Goal: Task Accomplishment & Management: Manage account settings

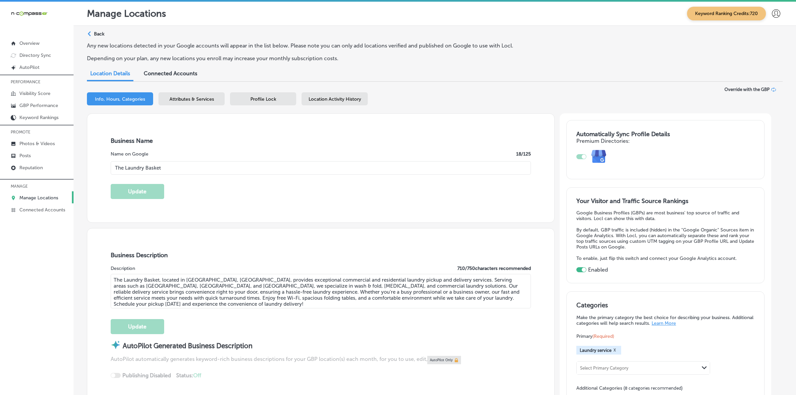
select select "US"
click at [57, 201] on p "Manage Locations" at bounding box center [38, 198] width 39 height 6
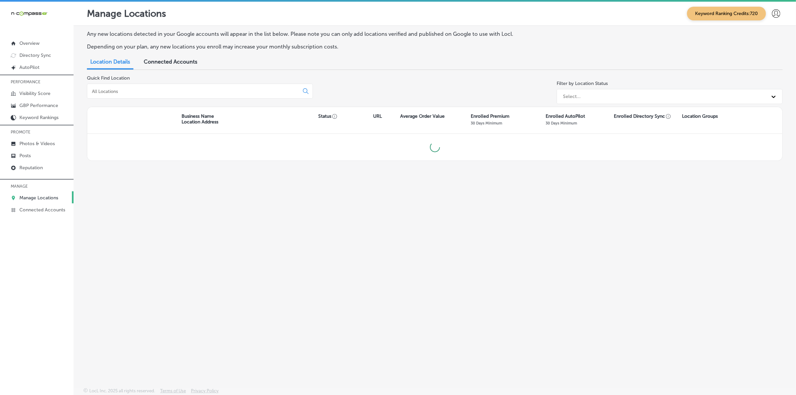
click at [206, 86] on div at bounding box center [200, 91] width 226 height 15
click at [204, 91] on input at bounding box center [194, 91] width 206 height 6
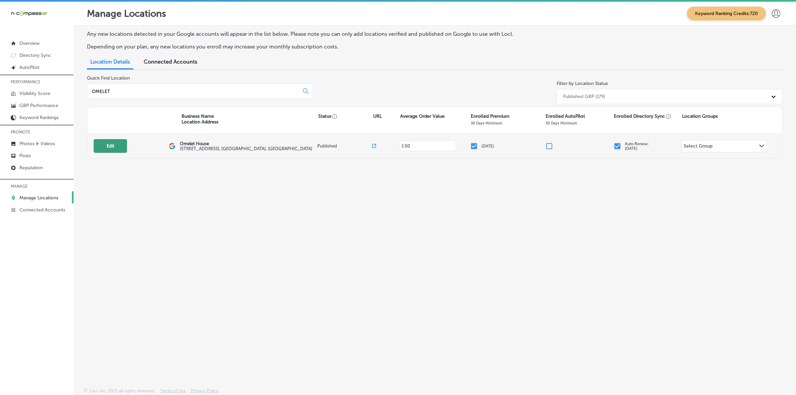
type input "OMELET"
click at [121, 149] on button "Edit" at bounding box center [110, 146] width 33 height 14
select select "US"
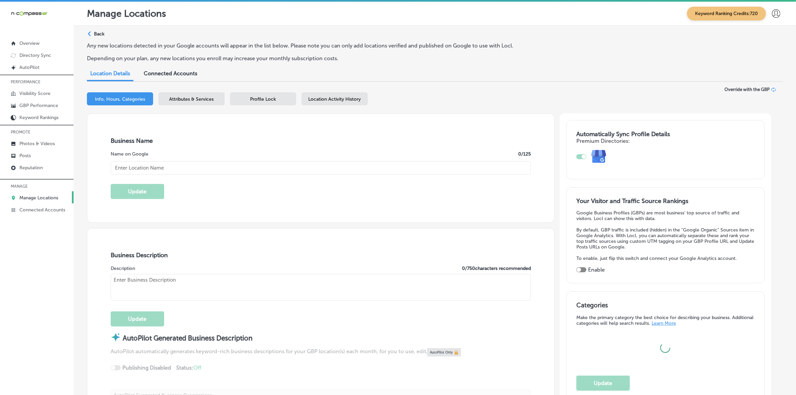
type input "Omelet House"
type input "[STREET_ADDRESS]"
type input "[GEOGRAPHIC_DATA]"
type input "89128"
type input "US"
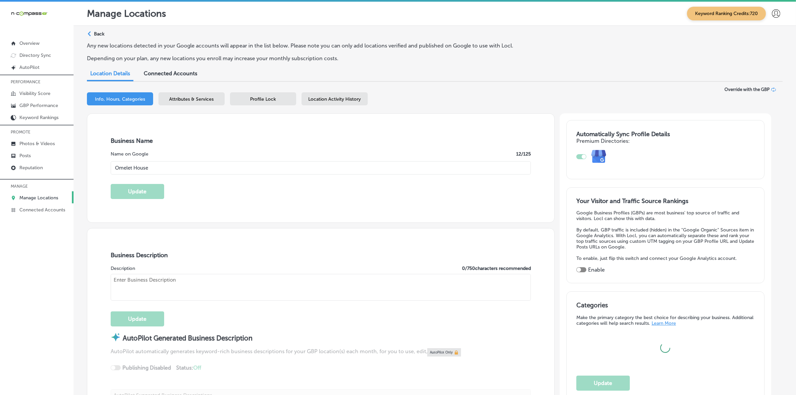
type input "[URL][DOMAIN_NAME]"
checkbox input "true"
type textarea "[GEOGRAPHIC_DATA] is a family-owned traditional American restaurant located in …"
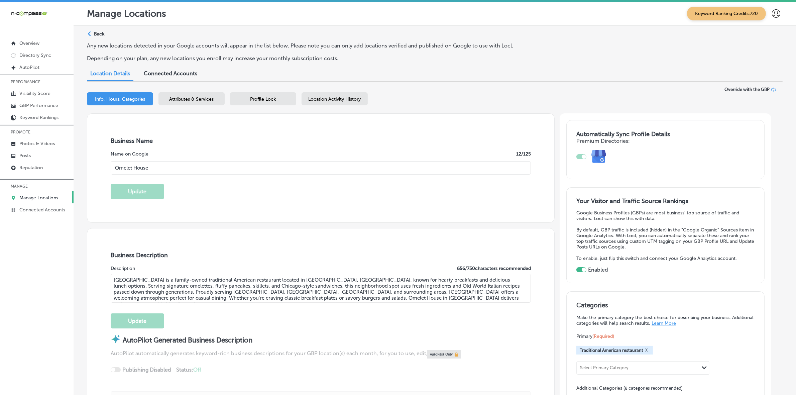
type input "[PHONE_NUMBER]"
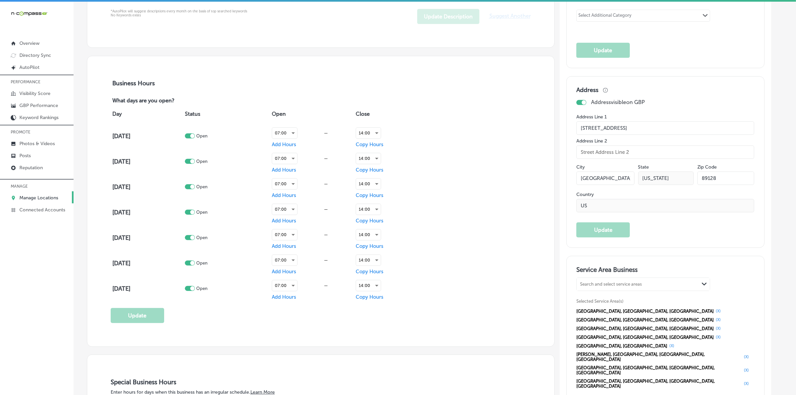
scroll to position [376, 0]
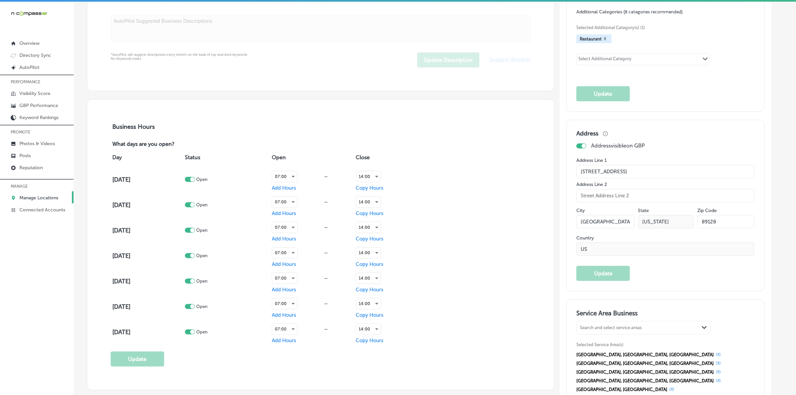
click at [631, 171] on input "[STREET_ADDRESS]" at bounding box center [665, 171] width 178 height 13
click at [604, 226] on input "[GEOGRAPHIC_DATA]" at bounding box center [605, 221] width 58 height 13
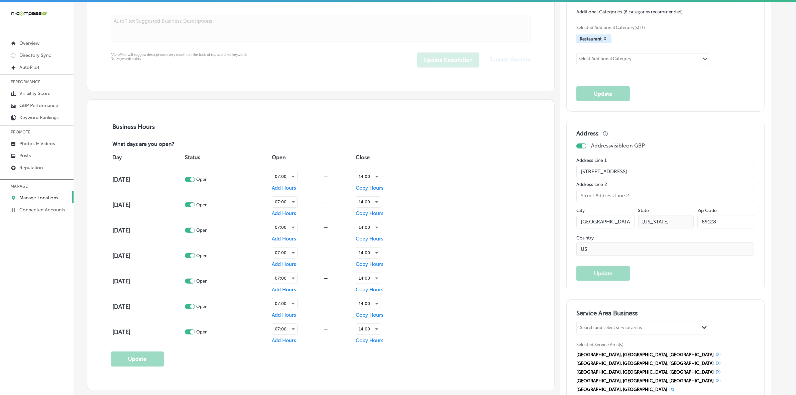
click at [604, 226] on input "[GEOGRAPHIC_DATA]" at bounding box center [605, 221] width 58 height 13
click at [712, 221] on input "89128" at bounding box center [725, 221] width 57 height 13
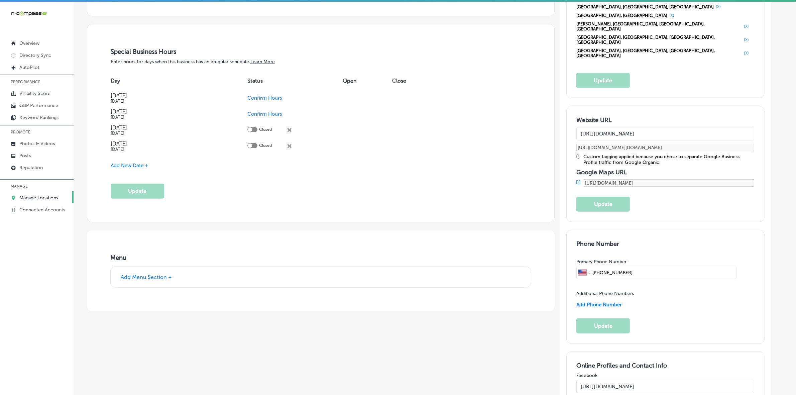
scroll to position [752, 0]
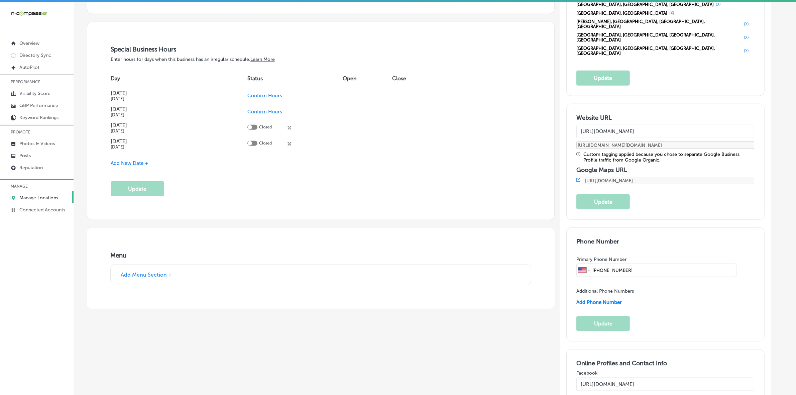
drag, startPoint x: 643, startPoint y: 223, endPoint x: 594, endPoint y: 226, distance: 48.9
click at [594, 263] on div "International [GEOGRAPHIC_DATA] [GEOGRAPHIC_DATA] [GEOGRAPHIC_DATA] [GEOGRAPHIC…" at bounding box center [656, 269] width 160 height 13
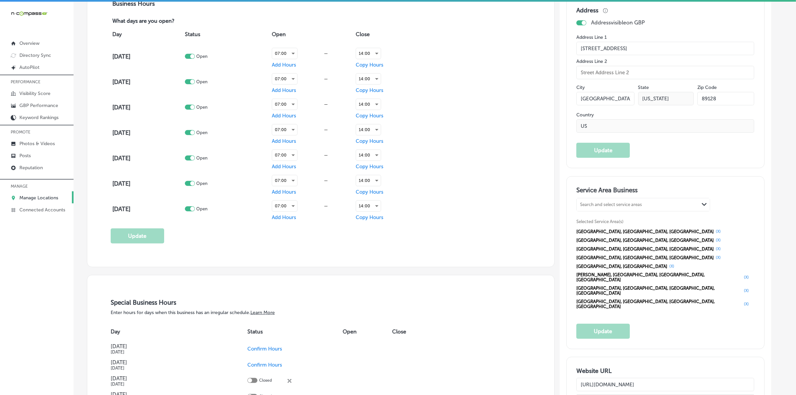
scroll to position [543, 0]
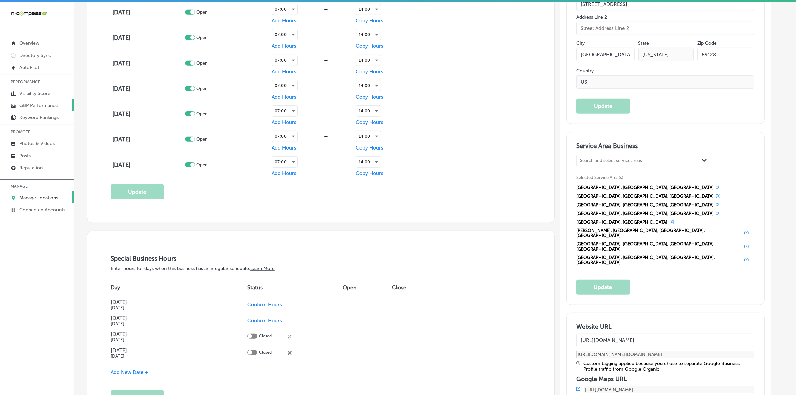
click at [34, 107] on p "GBP Performance" at bounding box center [38, 106] width 39 height 6
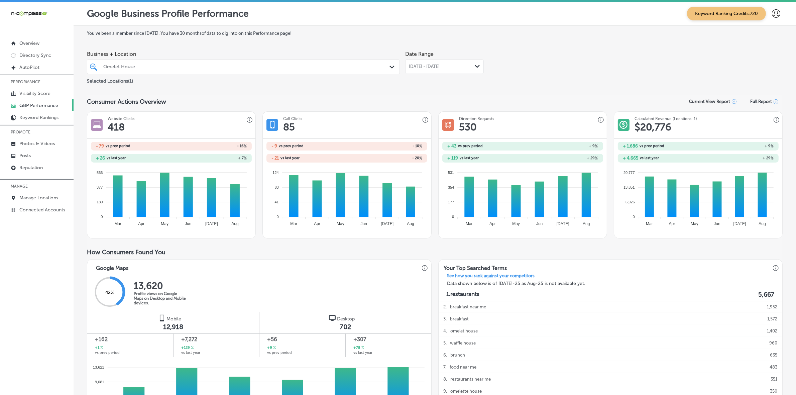
click at [467, 66] on div "[DATE] - [DATE] Path Created with Sketch." at bounding box center [444, 66] width 71 height 5
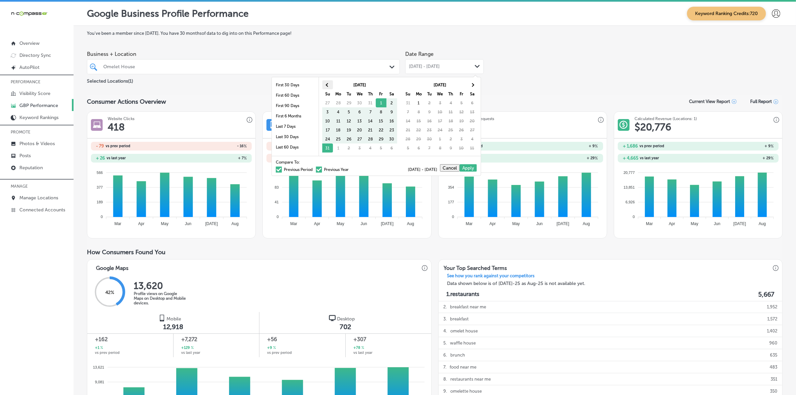
click at [332, 86] on th at bounding box center [327, 84] width 11 height 9
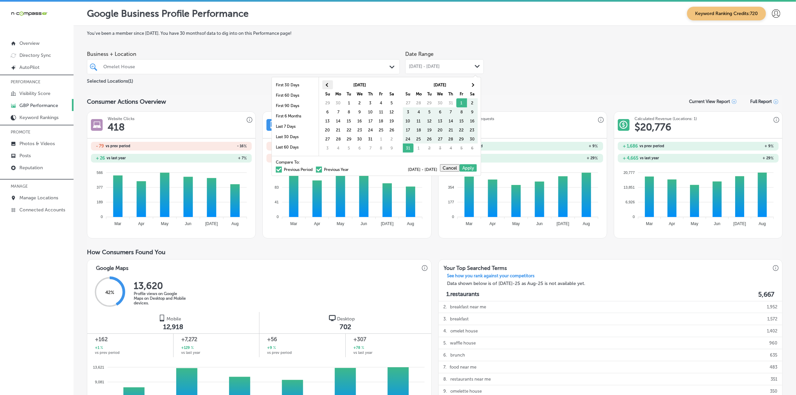
click at [330, 86] on th at bounding box center [327, 84] width 11 height 9
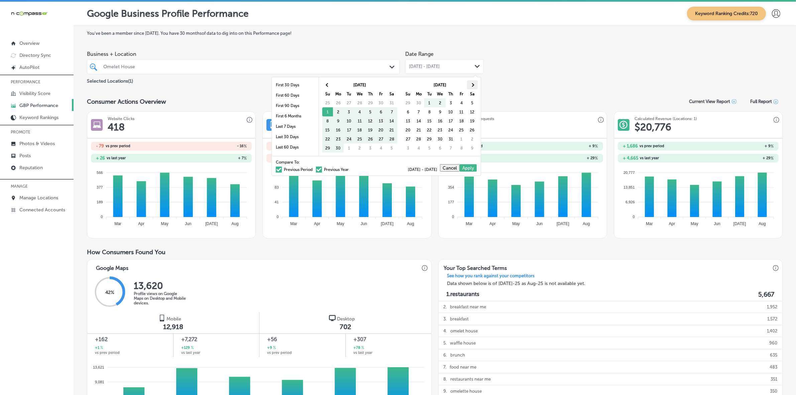
click at [473, 85] on span at bounding box center [472, 85] width 4 height 4
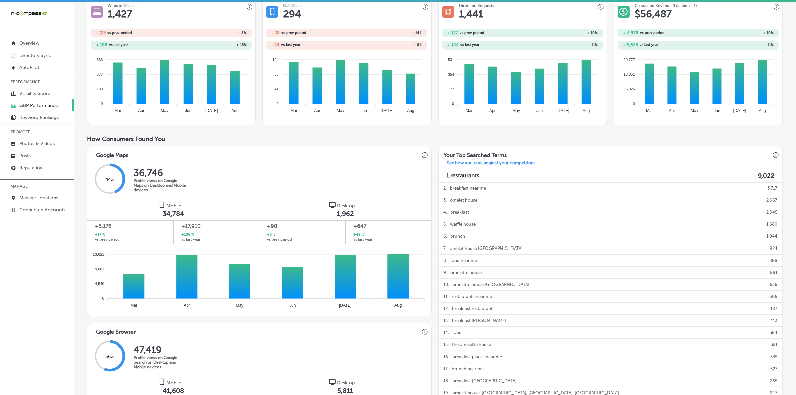
scroll to position [125, 0]
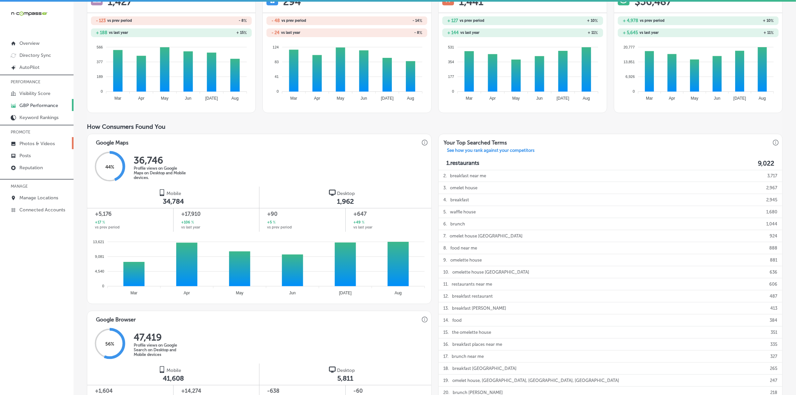
click at [44, 143] on p "Photos & Videos" at bounding box center [36, 144] width 35 height 6
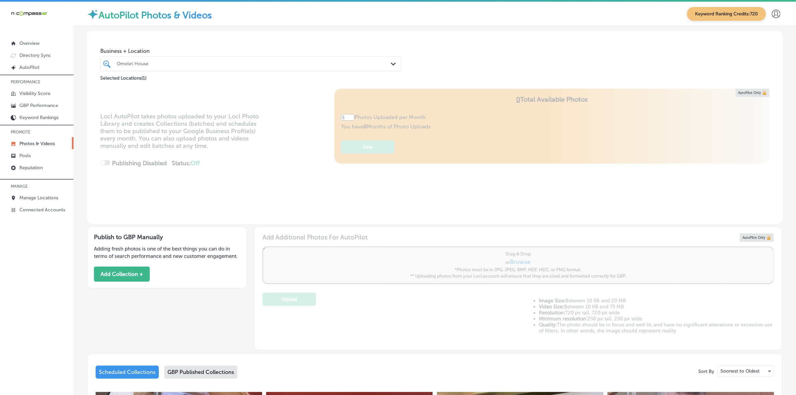
type input "5"
click at [214, 65] on div "Omelet House" at bounding box center [254, 64] width 275 height 6
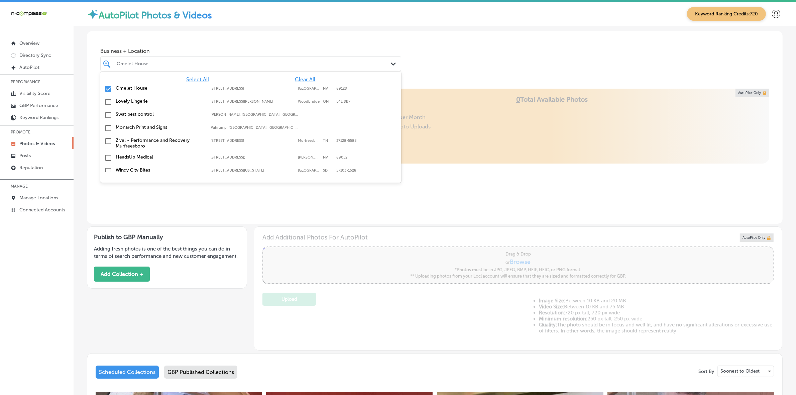
click at [301, 81] on span "Clear All" at bounding box center [305, 79] width 20 height 6
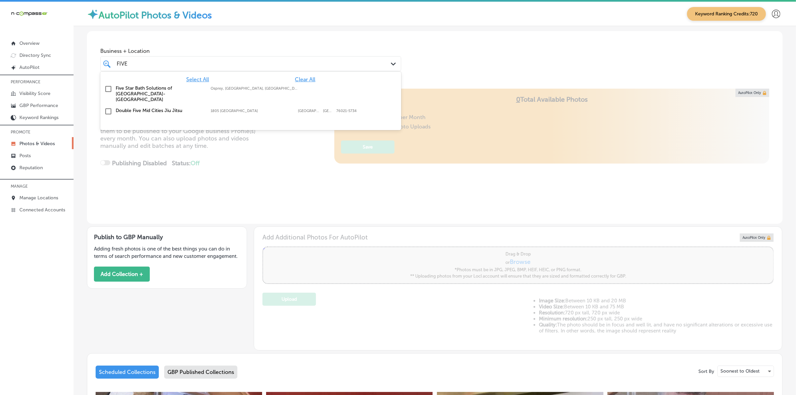
click at [290, 90] on div "Osprey, [GEOGRAPHIC_DATA], [GEOGRAPHIC_DATA] | [GEOGRAPHIC_DATA], [GEOGRAPHIC_D…" at bounding box center [255, 88] width 88 height 4
type input "FIVE"
click at [481, 67] on div "Business + Location option focused, 2 of 167. 3 results available for search te…" at bounding box center [435, 56] width 696 height 51
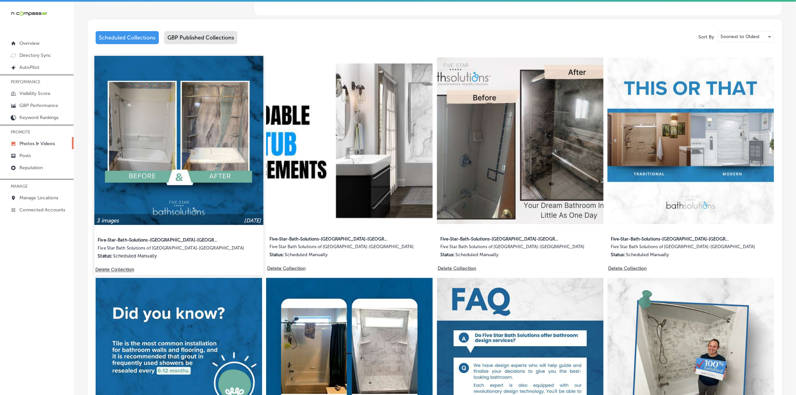
scroll to position [251, 0]
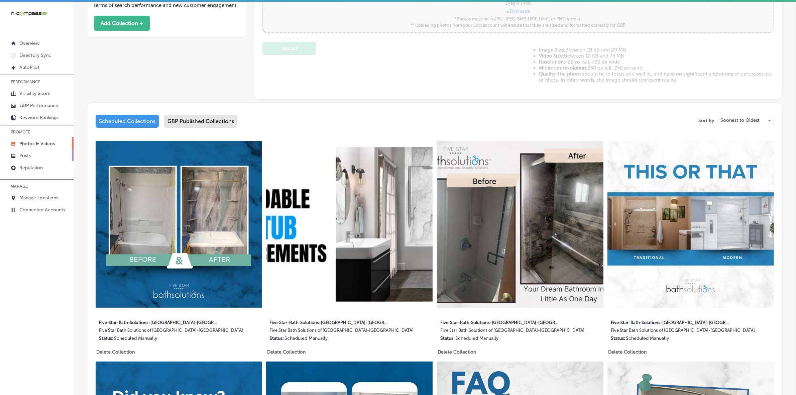
click at [28, 155] on p "Posts" at bounding box center [24, 156] width 11 height 6
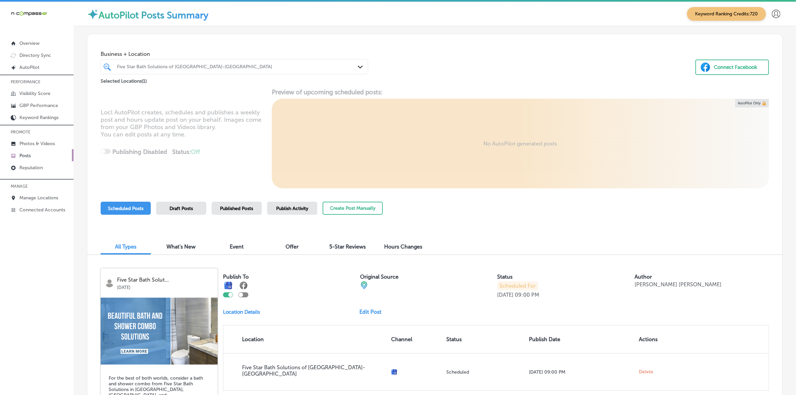
click at [159, 66] on div "Five Star Bath Solutions of [GEOGRAPHIC_DATA]-[GEOGRAPHIC_DATA]" at bounding box center [237, 67] width 241 height 6
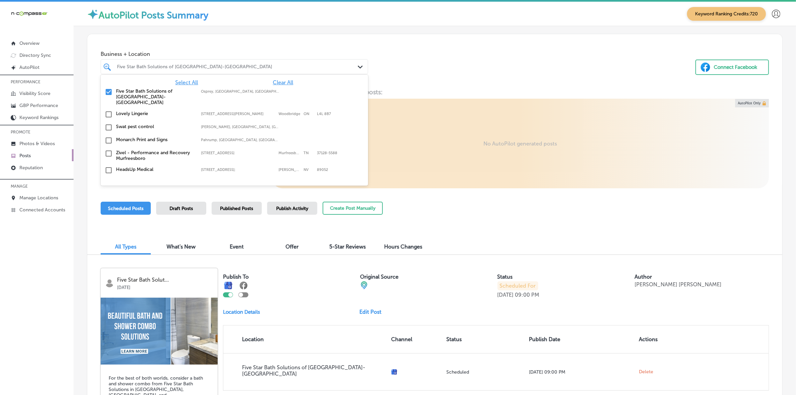
click at [273, 80] on span "Clear All" at bounding box center [283, 82] width 20 height 6
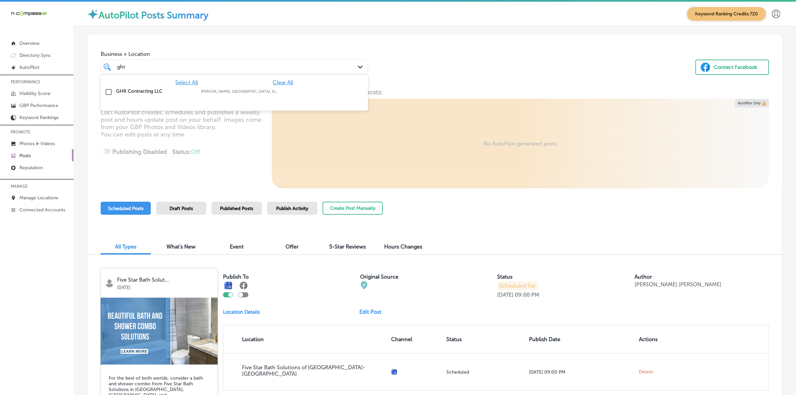
click at [213, 92] on label "[PERSON_NAME], [GEOGRAPHIC_DATA], [GEOGRAPHIC_DATA] | [PERSON_NAME], [GEOGRAPHI…" at bounding box center [240, 91] width 78 height 4
type input "ghr"
click at [459, 87] on div "Business + Location option focused, 2 of 167. 2 results available for search te…" at bounding box center [434, 61] width 695 height 54
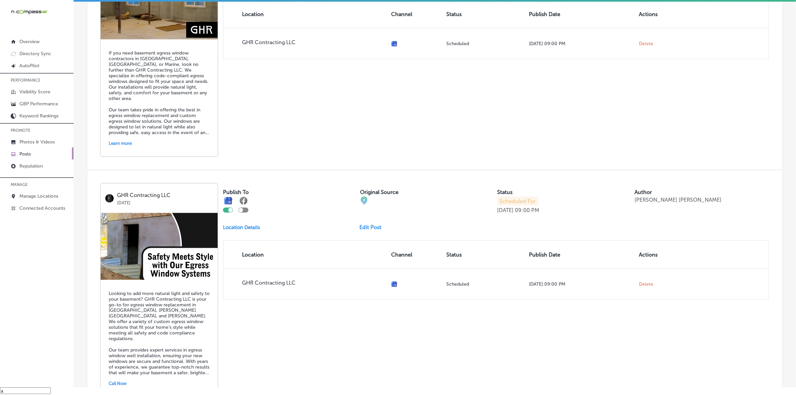
scroll to position [1389, 0]
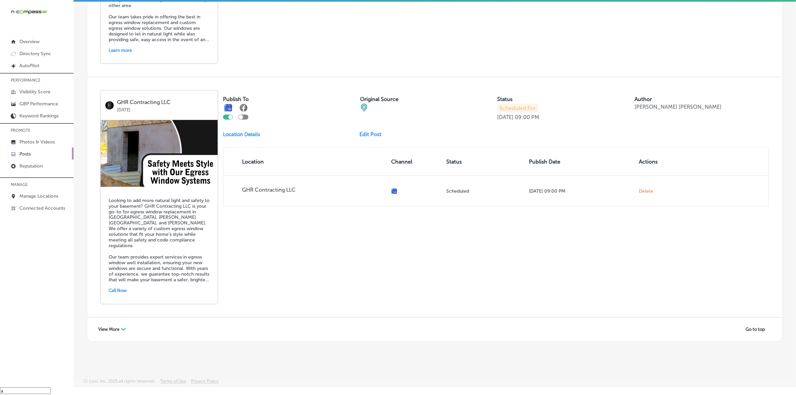
click at [482, 254] on div "GHR Contracting LLC [DATE] Looking to add more natural light and safety to your…" at bounding box center [434, 197] width 695 height 240
